Goal: Information Seeking & Learning: Understand process/instructions

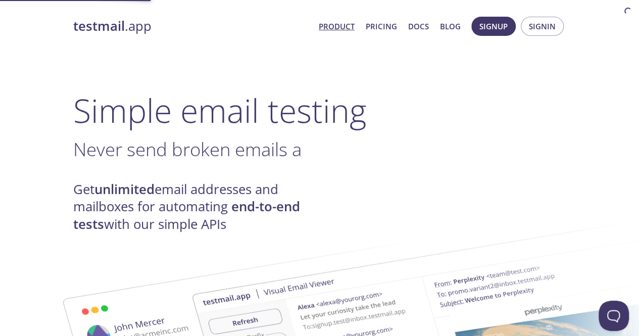
click at [183, 192] on h4 "Get unlimited email addresses and mailboxes for automating end-to-end tests wit…" at bounding box center [196, 207] width 246 height 52
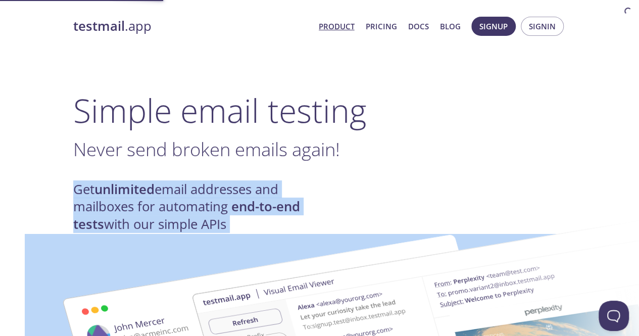
click at [183, 192] on h4 "Get unlimited email addresses and mailboxes for automating end-to-end tests wit…" at bounding box center [196, 207] width 246 height 52
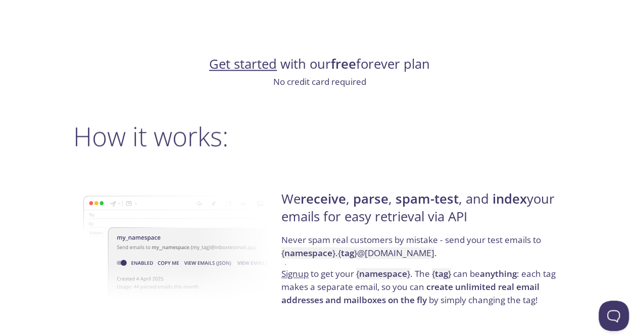
scroll to position [707, 0]
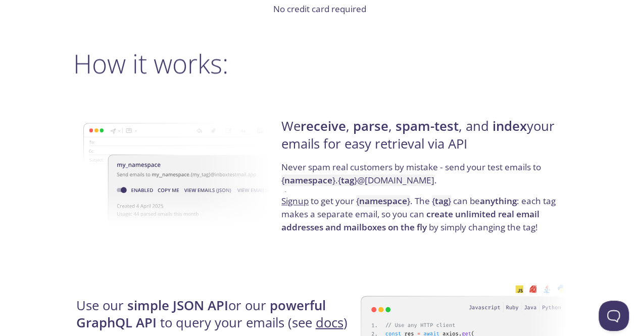
click at [346, 128] on strong "receive" at bounding box center [322, 126] width 45 height 18
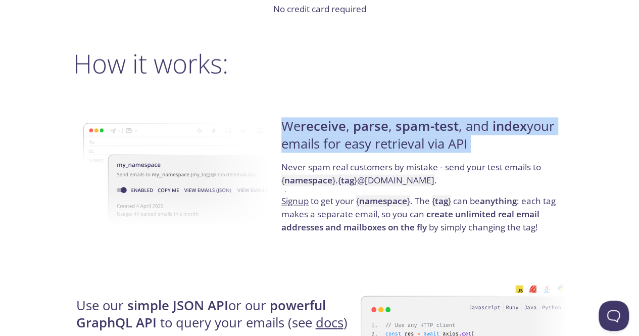
click at [382, 151] on h4 "We receive , parse , spam-test , and index your emails for easy retrieval via A…" at bounding box center [421, 139] width 281 height 43
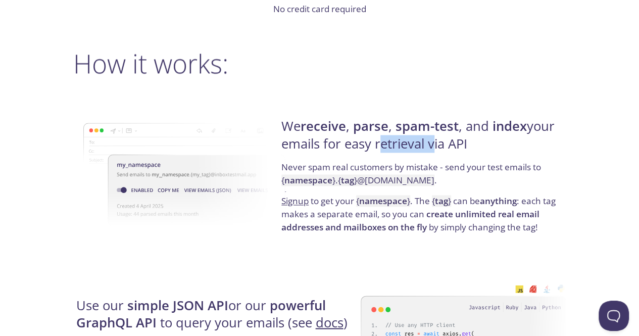
click at [382, 151] on h4 "We receive , parse , spam-test , and index your emails for easy retrieval via A…" at bounding box center [421, 139] width 281 height 43
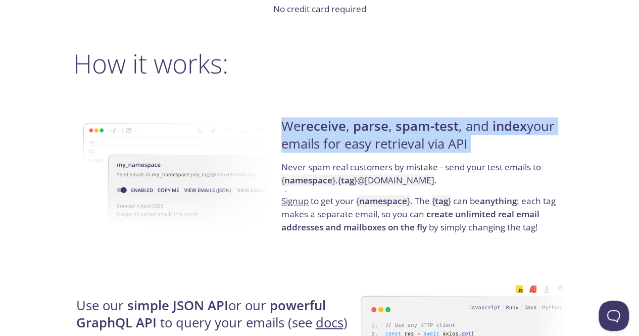
click at [382, 151] on h4 "We receive , parse , spam-test , and index your emails for easy retrieval via A…" at bounding box center [421, 139] width 281 height 43
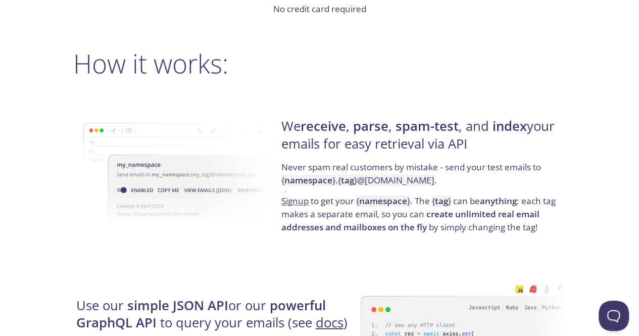
click at [362, 181] on code "{ namespace } . { tag } @[DOMAIN_NAME]" at bounding box center [357, 180] width 153 height 12
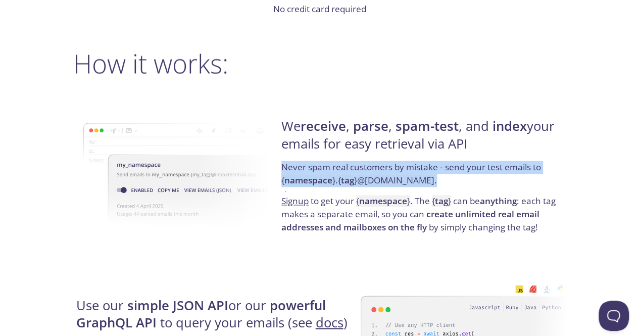
click at [362, 181] on code "{ namespace } . { tag } @[DOMAIN_NAME]" at bounding box center [357, 180] width 153 height 12
click at [365, 185] on code "{ namespace } . { tag } @[DOMAIN_NAME]" at bounding box center [357, 180] width 153 height 12
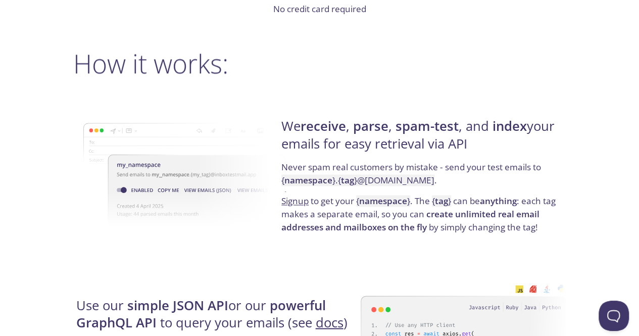
click at [395, 202] on strong "namespace" at bounding box center [383, 201] width 48 height 12
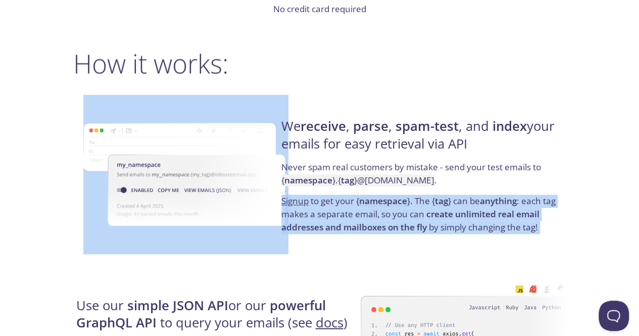
click at [395, 202] on strong "namespace" at bounding box center [383, 201] width 48 height 12
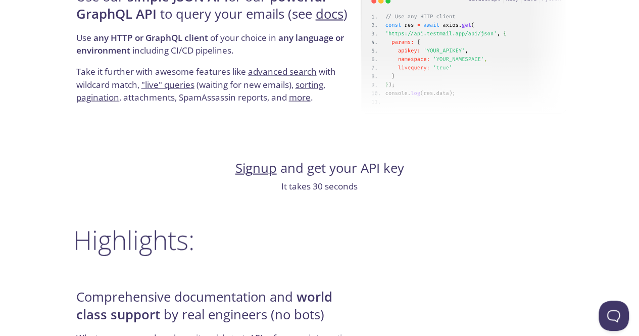
scroll to position [909, 0]
